Goal: Task Accomplishment & Management: Manage account settings

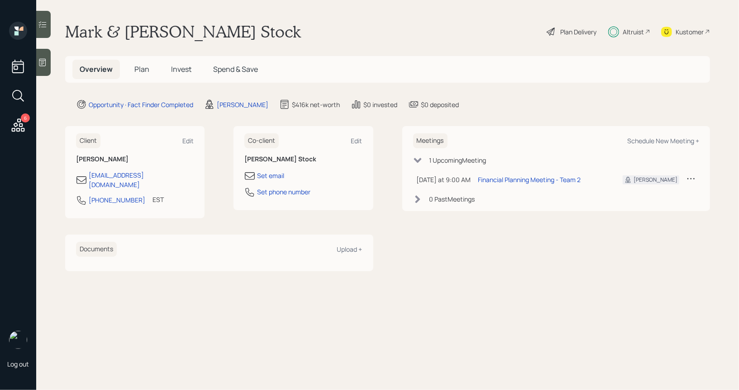
click at [180, 71] on span "Invest" at bounding box center [181, 69] width 20 height 10
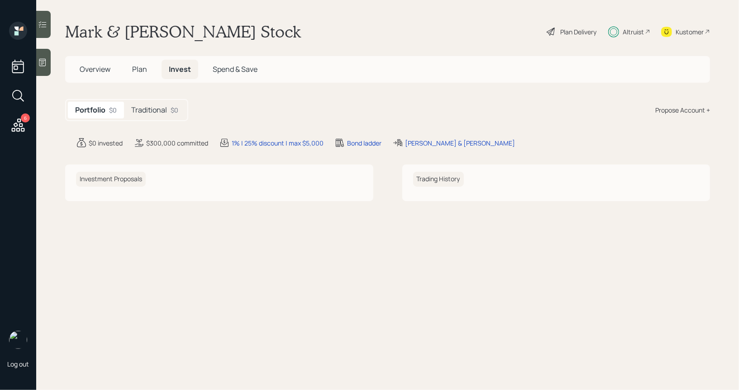
click at [148, 106] on h5 "Traditional" at bounding box center [149, 110] width 36 height 9
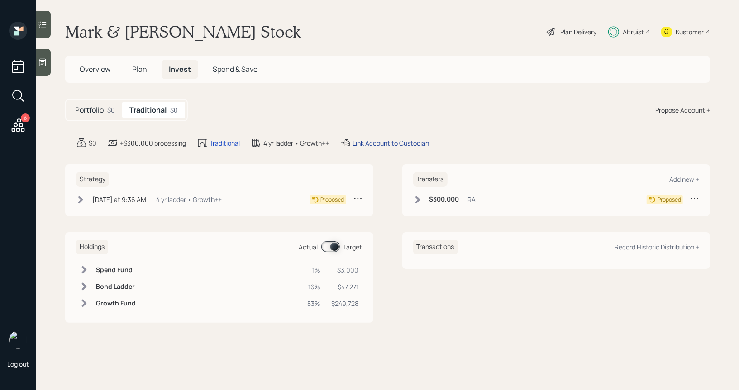
click at [385, 142] on div "Link Account to Custodian" at bounding box center [390, 142] width 76 height 9
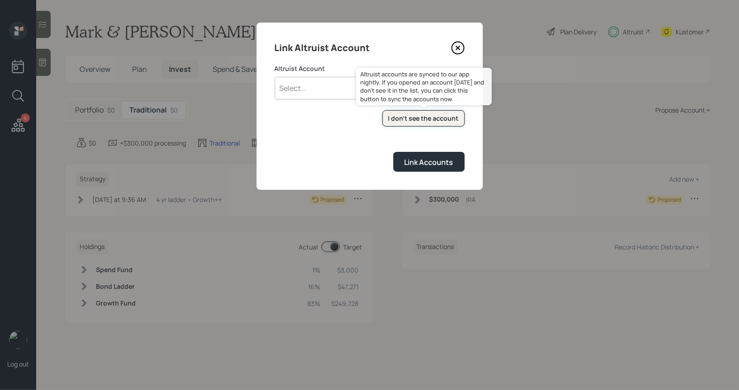
click at [397, 123] on button "I don't see the account" at bounding box center [423, 118] width 82 height 17
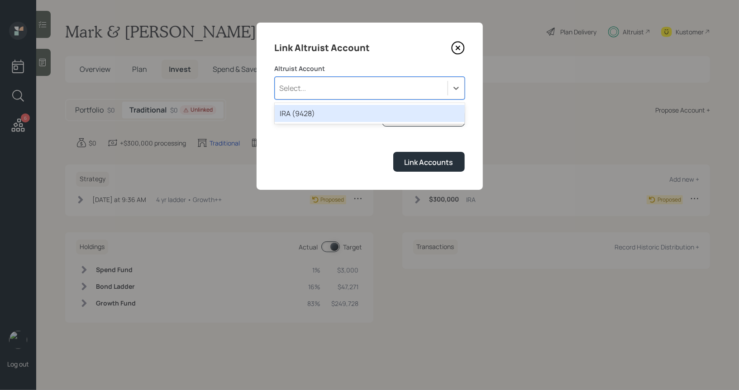
click at [333, 93] on div "Select..." at bounding box center [361, 88] width 172 height 15
click at [314, 114] on div "IRA (9428)" at bounding box center [370, 113] width 190 height 17
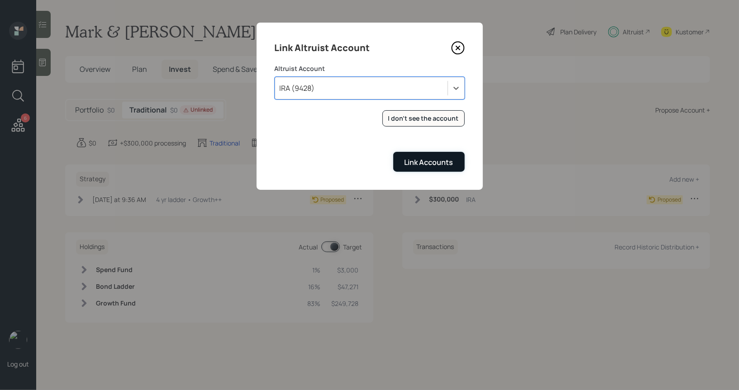
click at [424, 157] on div "Link Accounts" at bounding box center [428, 162] width 49 height 10
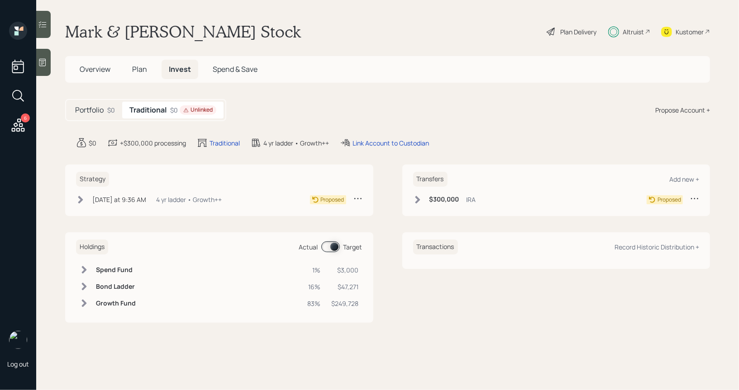
click at [416, 199] on icon at bounding box center [417, 199] width 9 height 9
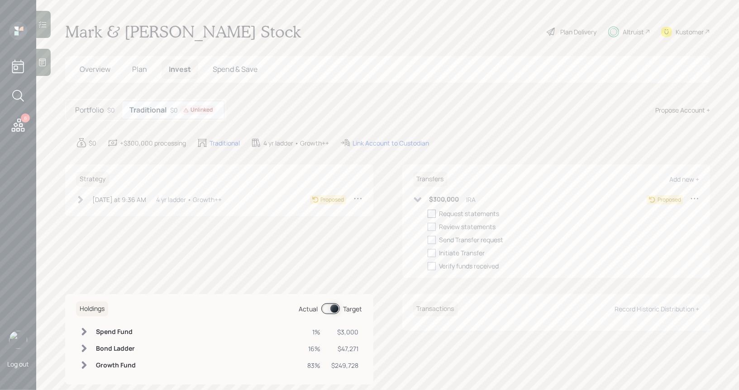
click at [431, 212] on div at bounding box center [431, 214] width 8 height 8
click at [427, 213] on input "checkbox" at bounding box center [427, 213] width 0 height 0
checkbox input "true"
click at [90, 68] on span "Overview" at bounding box center [95, 69] width 31 height 10
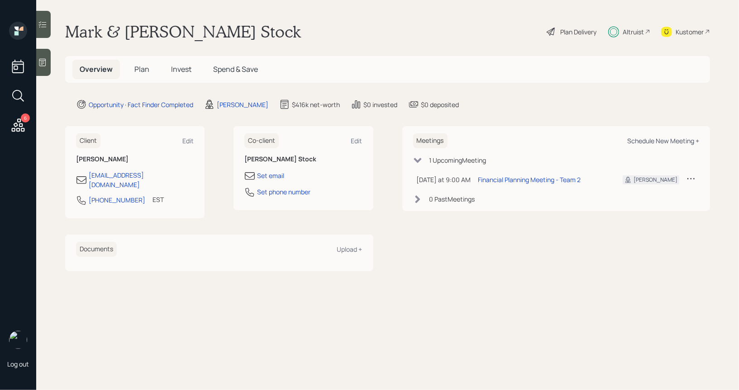
click at [644, 140] on div "Schedule New Meeting +" at bounding box center [663, 141] width 72 height 9
select select "ef6b64e1-8f62-4a74-b865-a7df4b35b836"
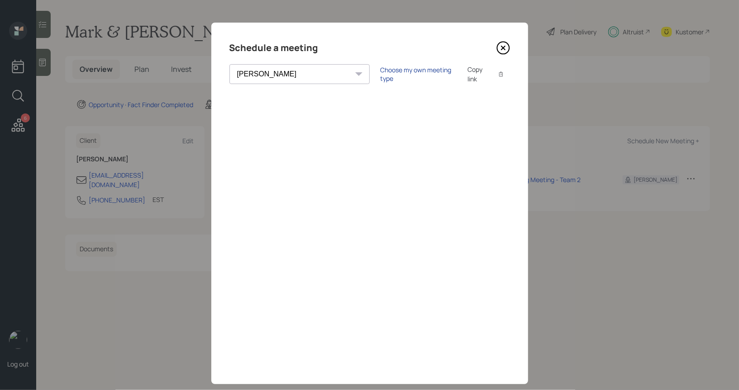
click at [380, 74] on div "Choose my own meeting type" at bounding box center [418, 74] width 76 height 17
click at [503, 50] on icon at bounding box center [503, 48] width 14 height 14
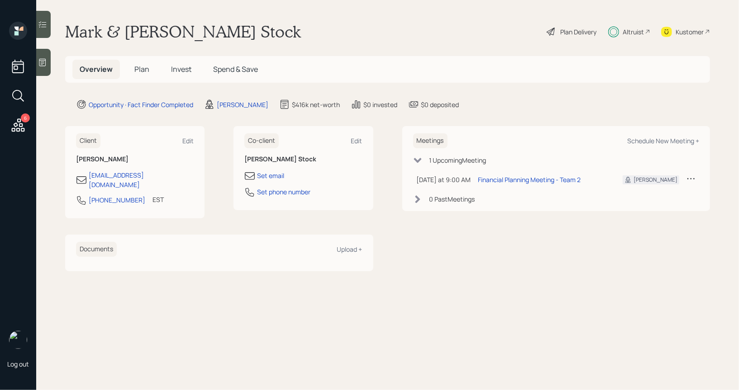
click at [137, 71] on span "Plan" at bounding box center [141, 69] width 15 height 10
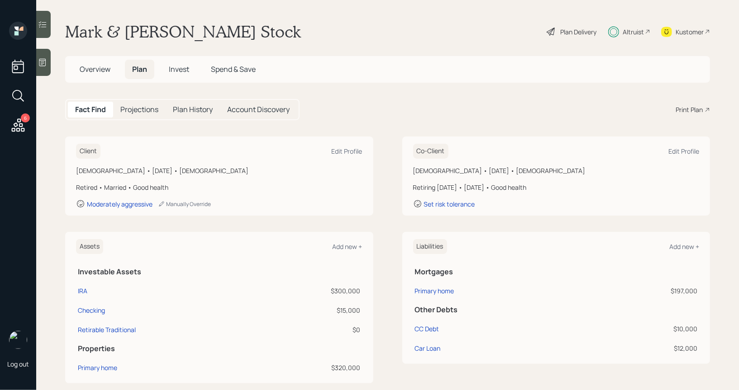
click at [180, 70] on span "Invest" at bounding box center [179, 69] width 20 height 10
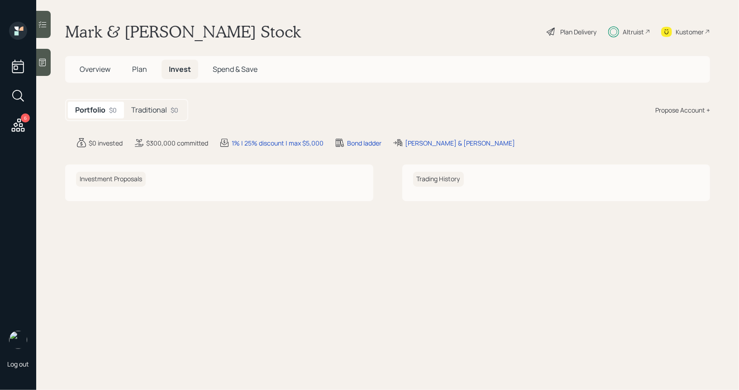
click at [152, 104] on div "Traditional $0" at bounding box center [155, 110] width 62 height 17
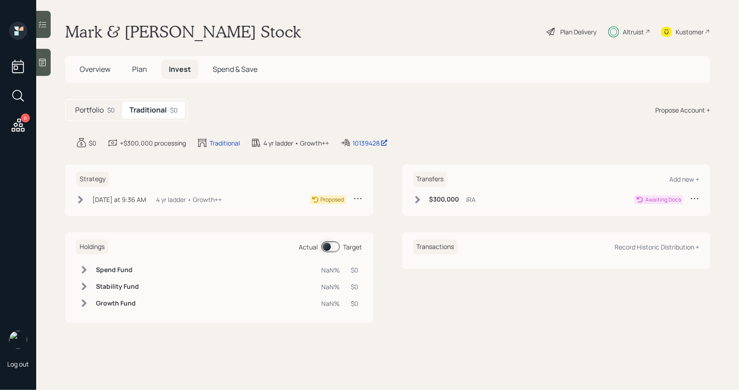
click at [79, 200] on icon at bounding box center [80, 199] width 9 height 9
